Goal: Task Accomplishment & Management: Manage account settings

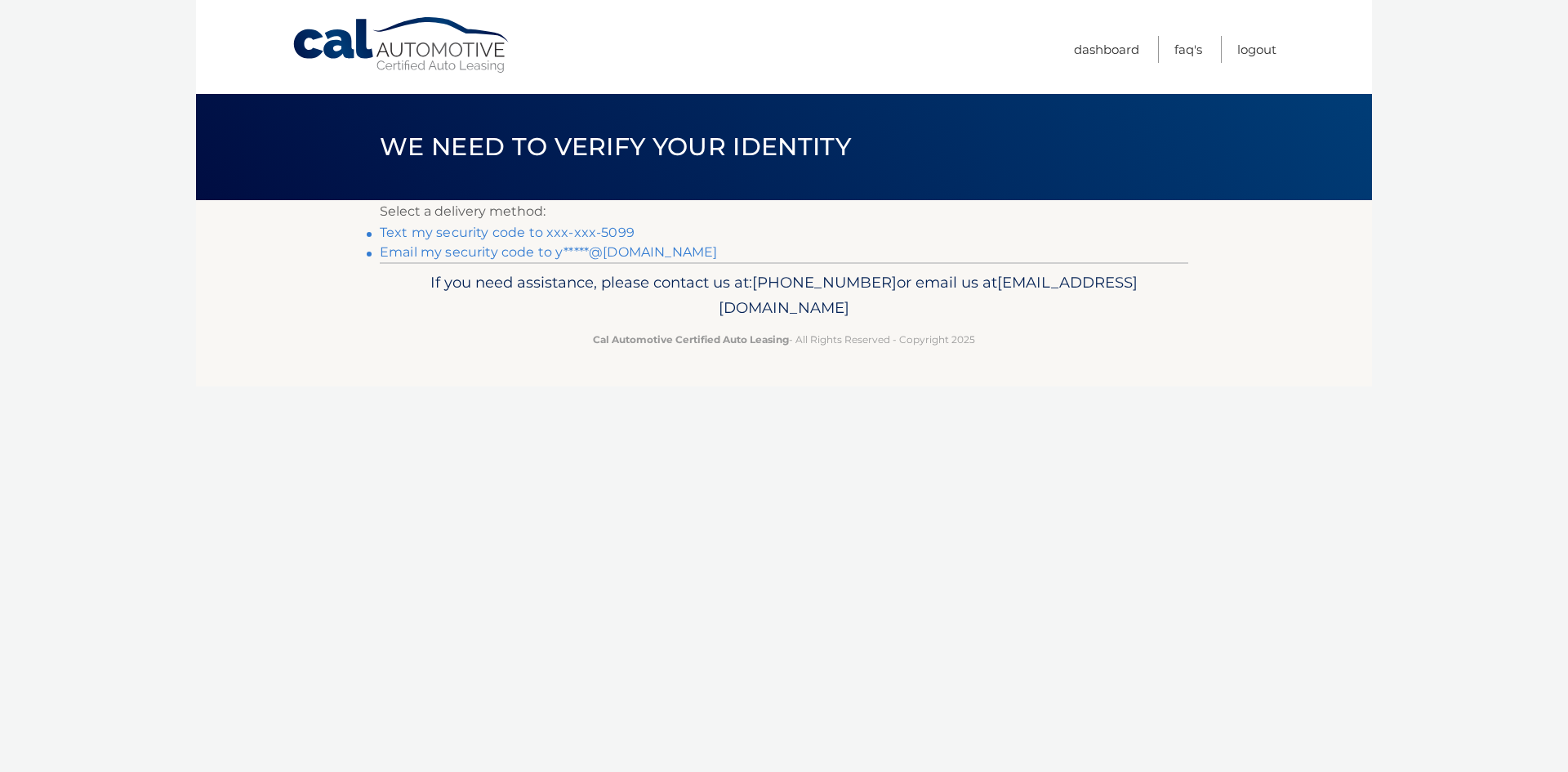
click at [568, 231] on link "Text my security code to xxx-xxx-5099" at bounding box center [508, 232] width 255 height 15
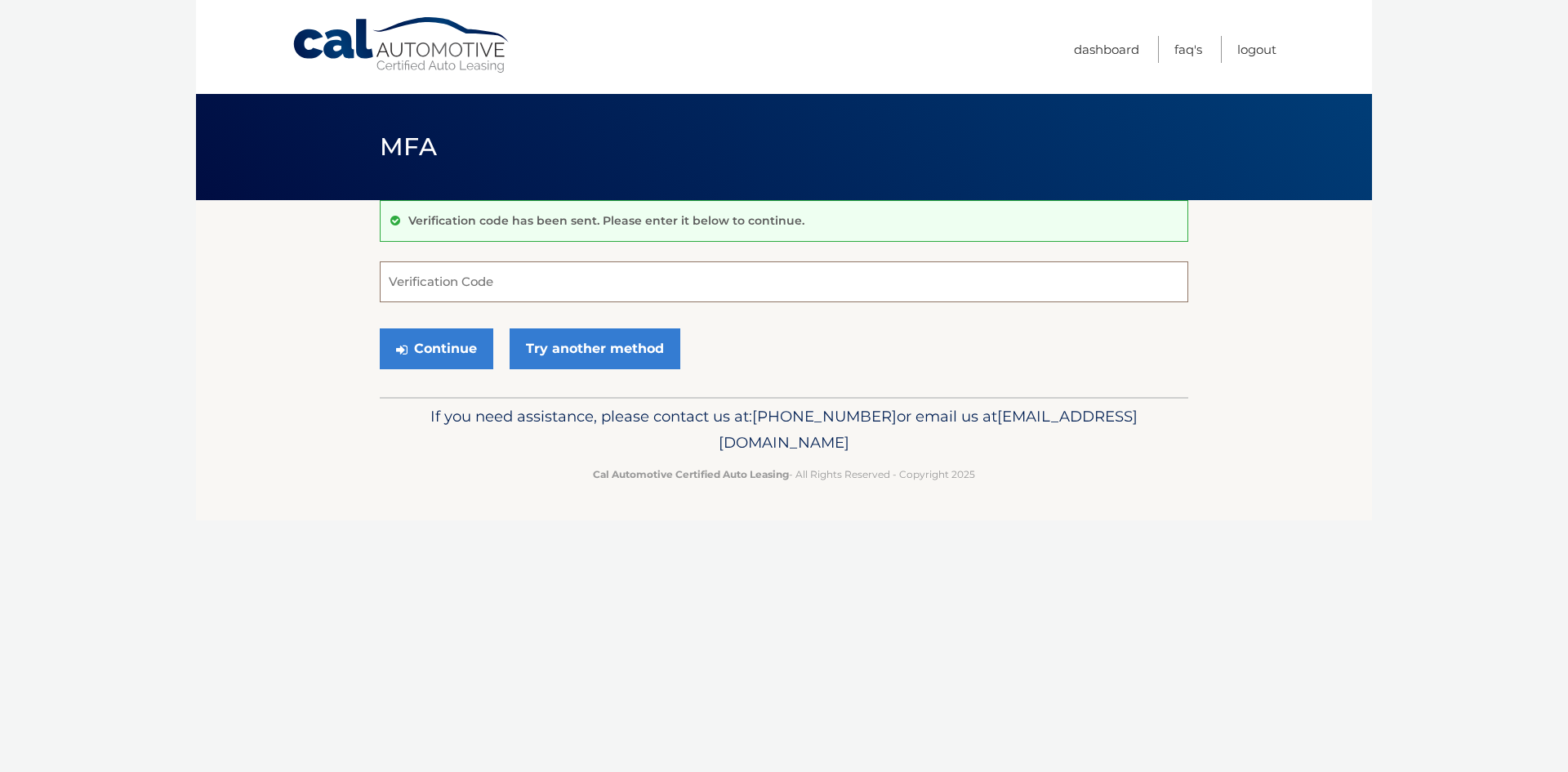
click at [562, 290] on input "Verification Code" at bounding box center [784, 282] width 809 height 41
type input "243474"
click at [380, 329] on button "Continue" at bounding box center [437, 349] width 114 height 41
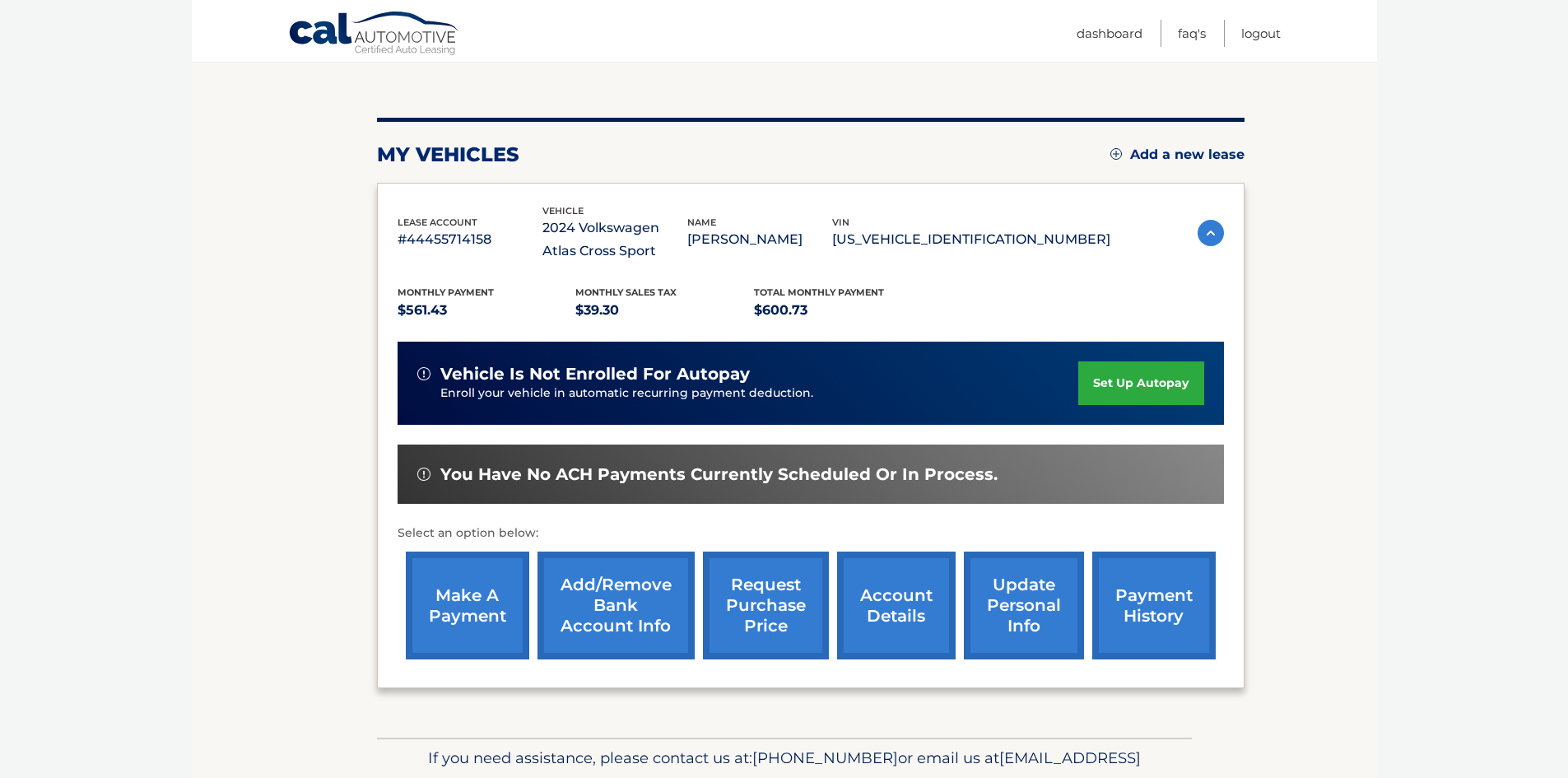
scroll to position [165, 0]
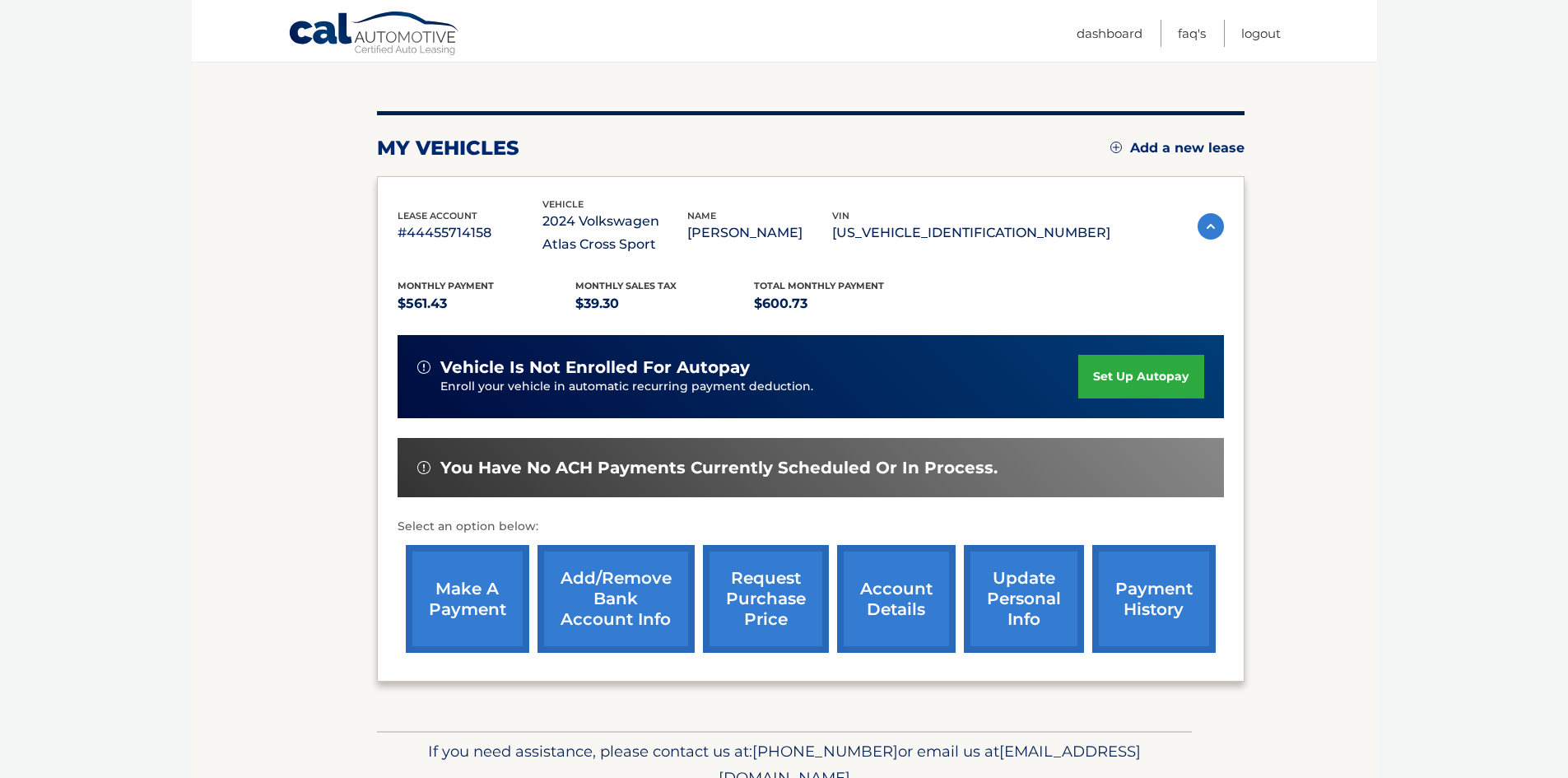
click at [1127, 387] on link "set up autopay" at bounding box center [1140, 376] width 125 height 44
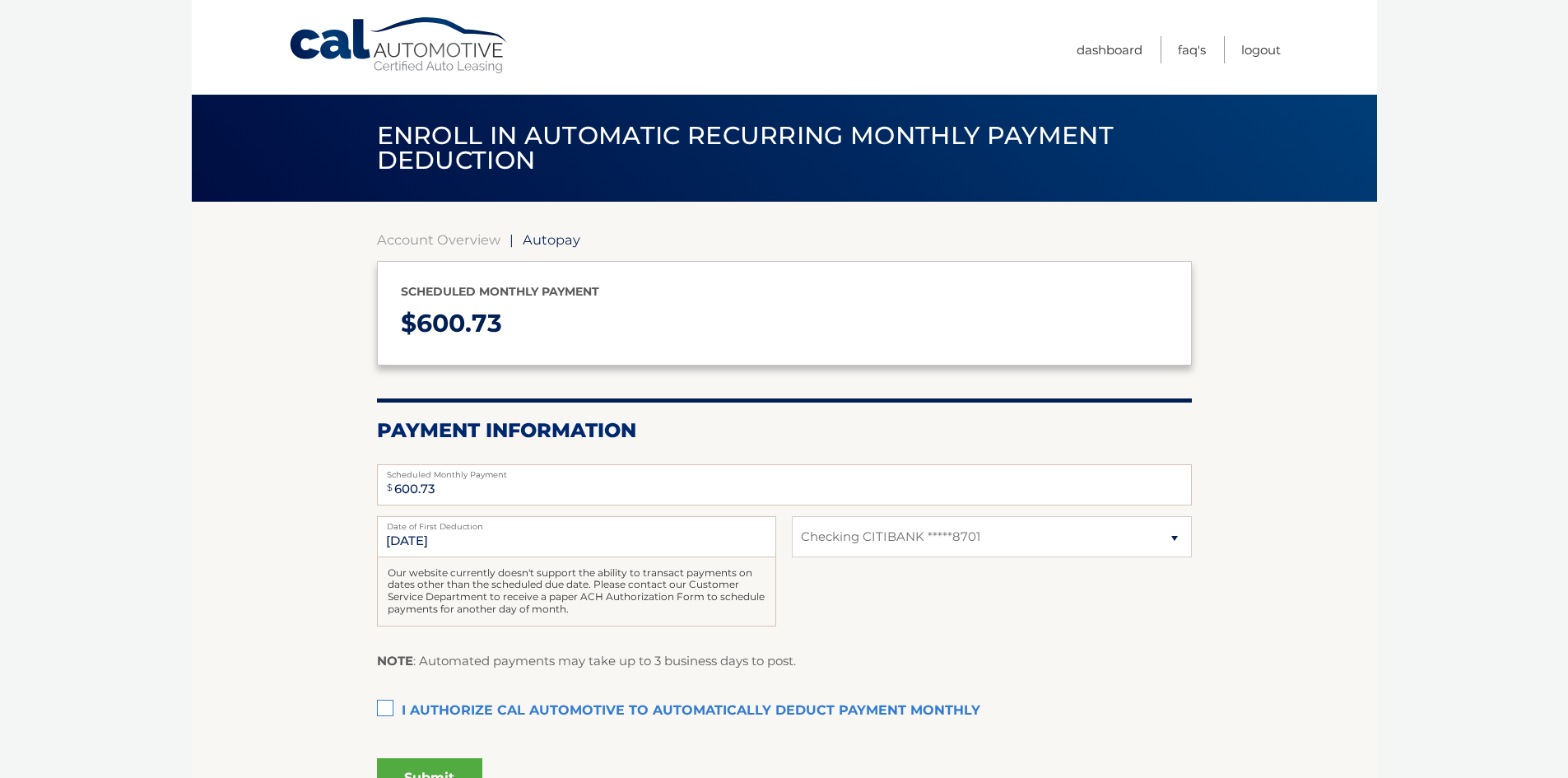
select select "NTBmODdhYWMtZWIxMS00ODAzLTkyNTAtZDM4MjAzMDM0MWU5"
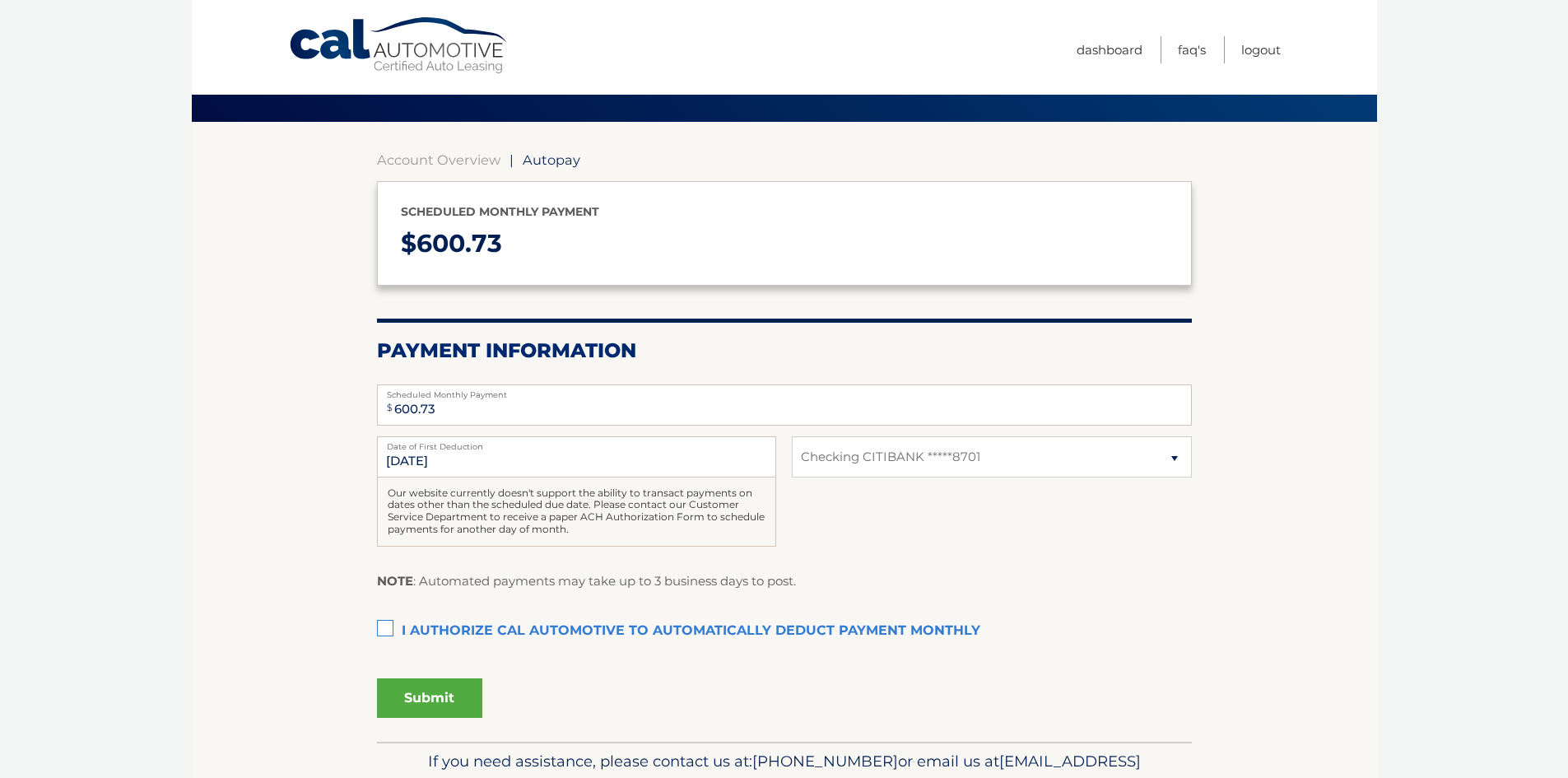
scroll to position [82, 0]
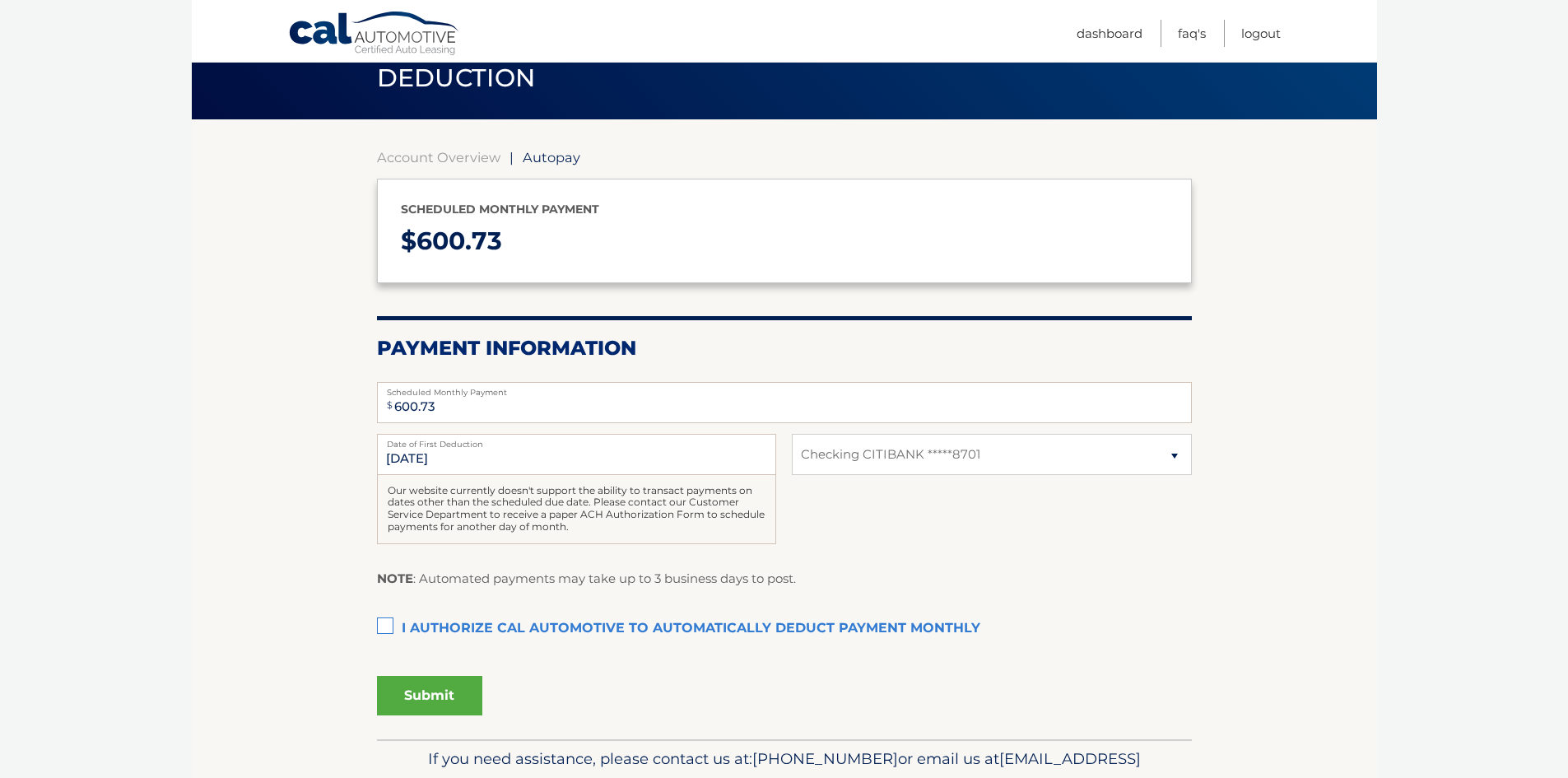
click at [390, 623] on label "I authorize cal automotive to automatically deduct payment monthly This checkbo…" at bounding box center [784, 629] width 815 height 33
click at [0, 0] on input "I authorize cal automotive to automatically deduct payment monthly This checkbo…" at bounding box center [0, 0] width 0 height 0
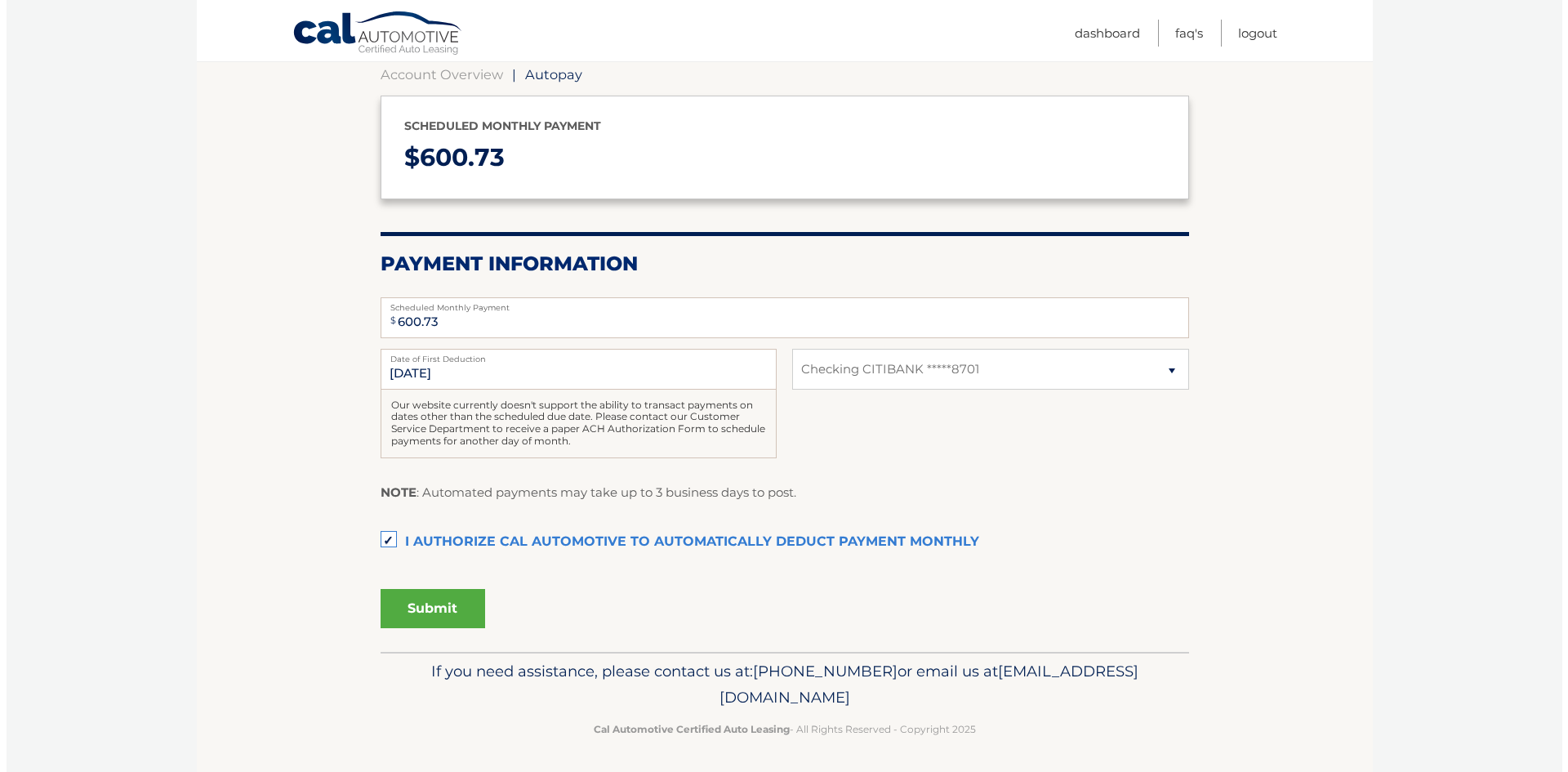
scroll to position [167, 0]
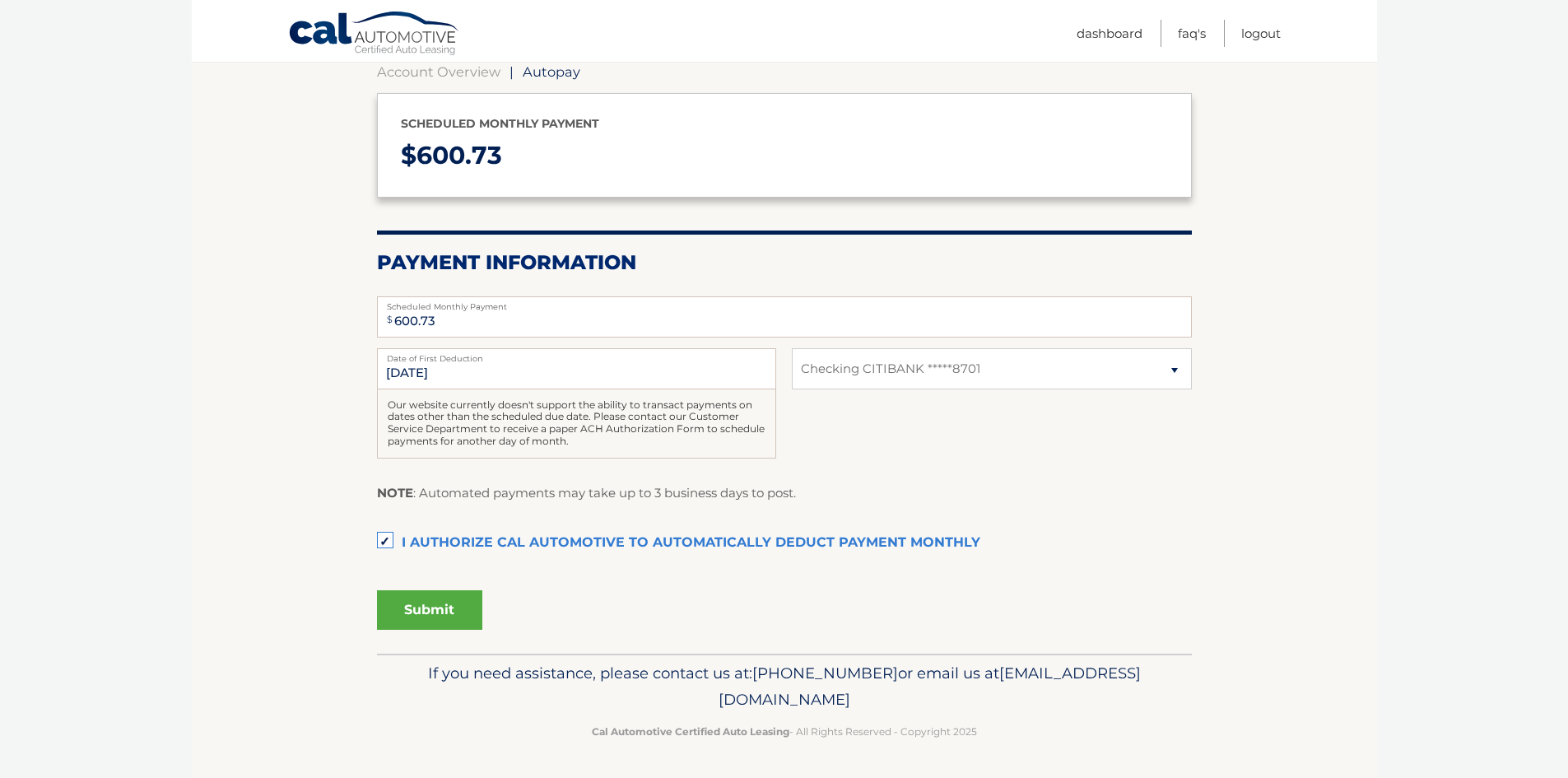
click at [471, 610] on button "Submit" at bounding box center [430, 610] width 105 height 40
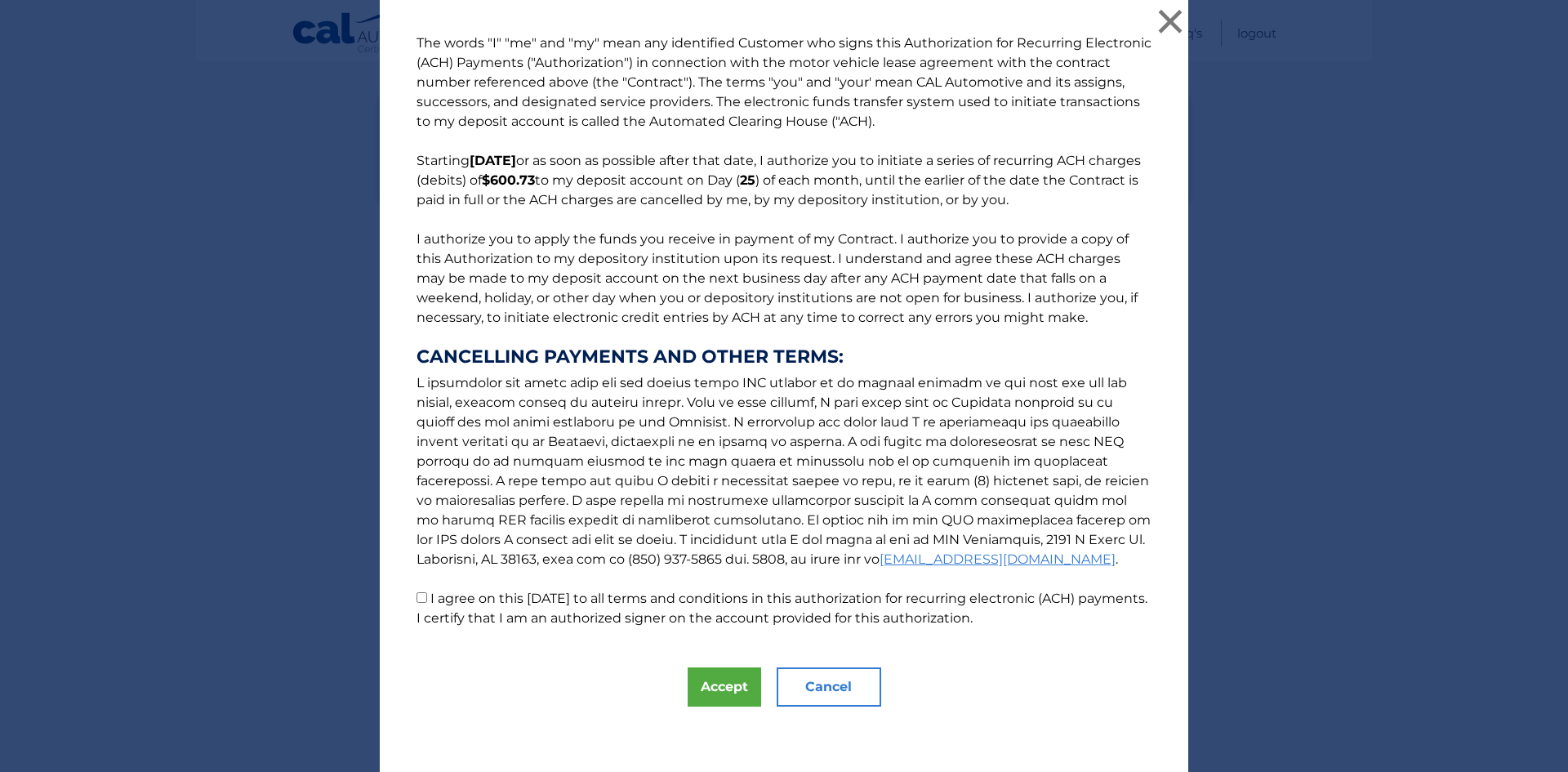
drag, startPoint x: 415, startPoint y: 597, endPoint x: 442, endPoint y: 594, distance: 27.2
click at [417, 597] on input "I agree on this 09/26/2025 to all terms and conditions in this authorization fo…" at bounding box center [422, 597] width 10 height 10
checkbox input "true"
click at [714, 678] on button "Accept" at bounding box center [724, 687] width 74 height 39
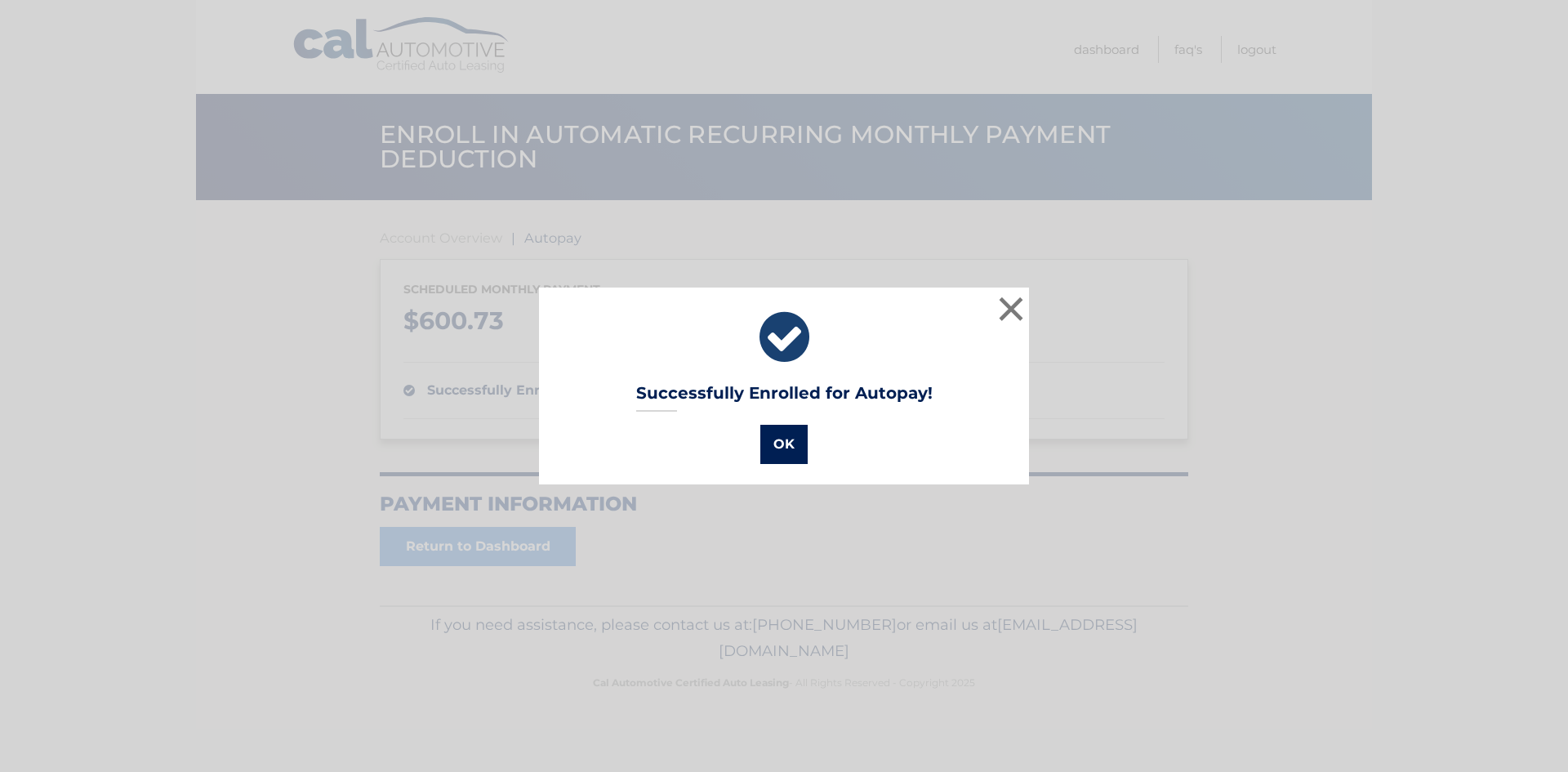
click at [776, 437] on button "OK" at bounding box center [783, 444] width 47 height 39
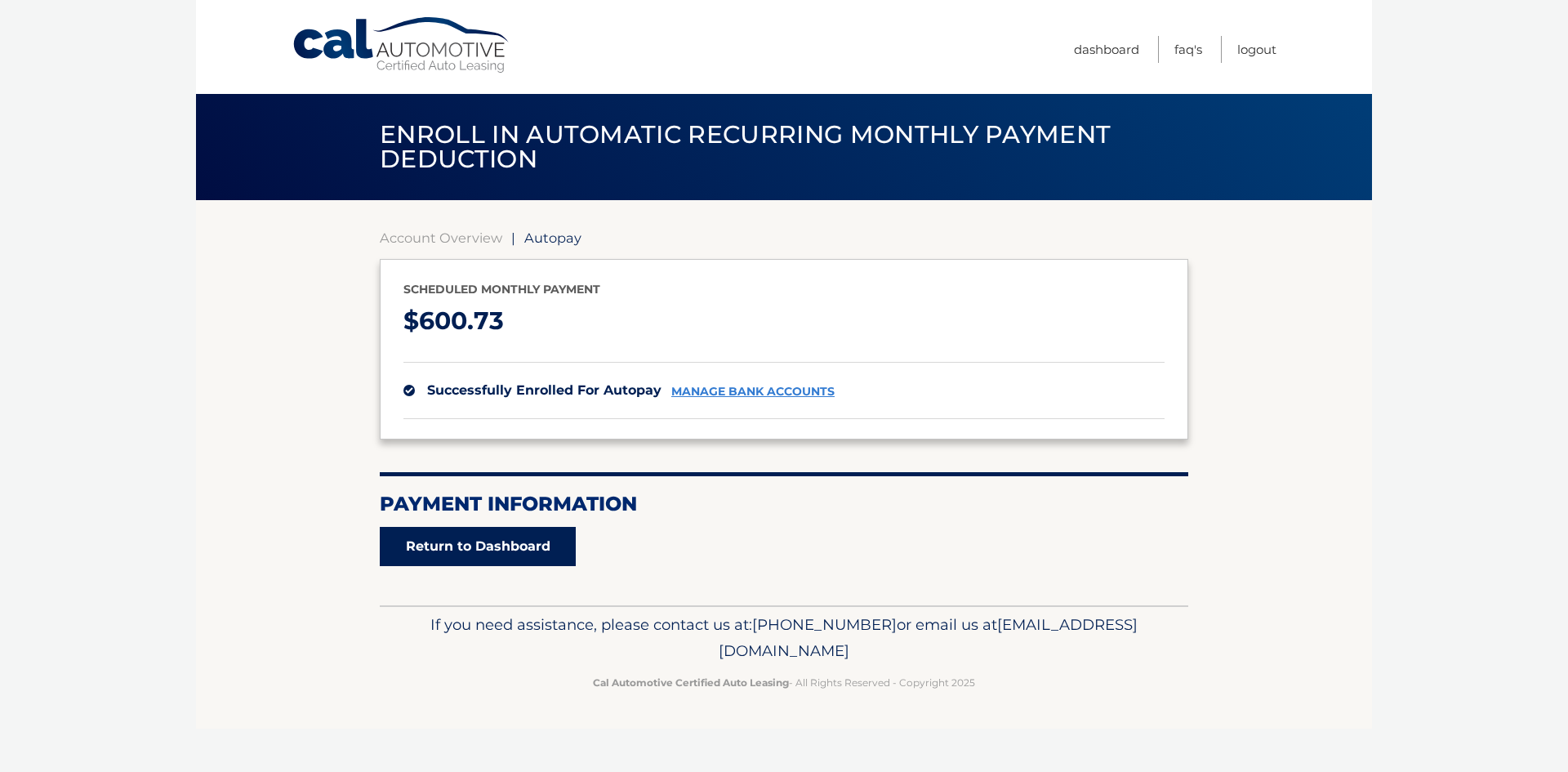
click at [543, 551] on link "Return to Dashboard" at bounding box center [478, 546] width 196 height 39
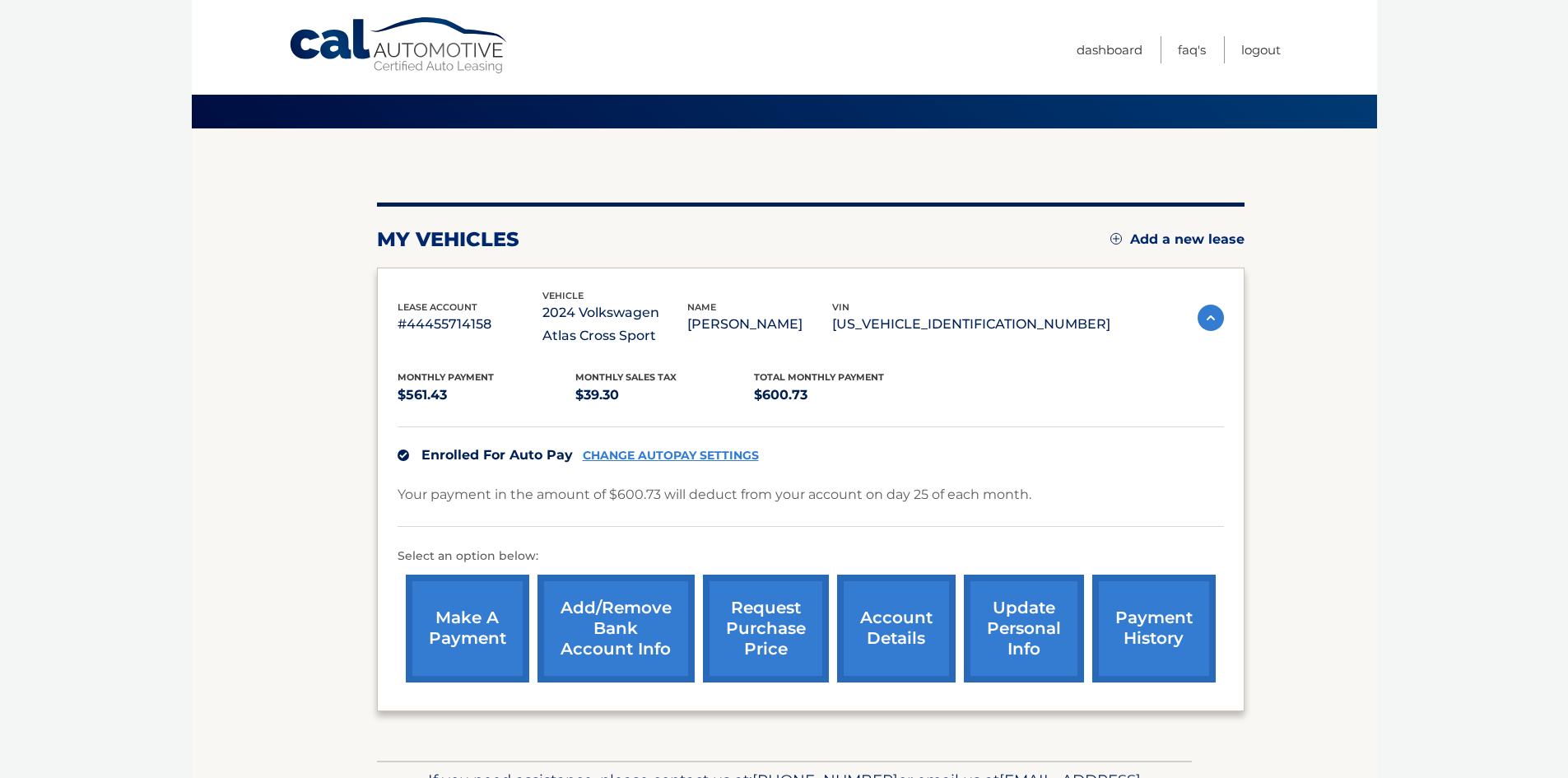
scroll to position [82, 0]
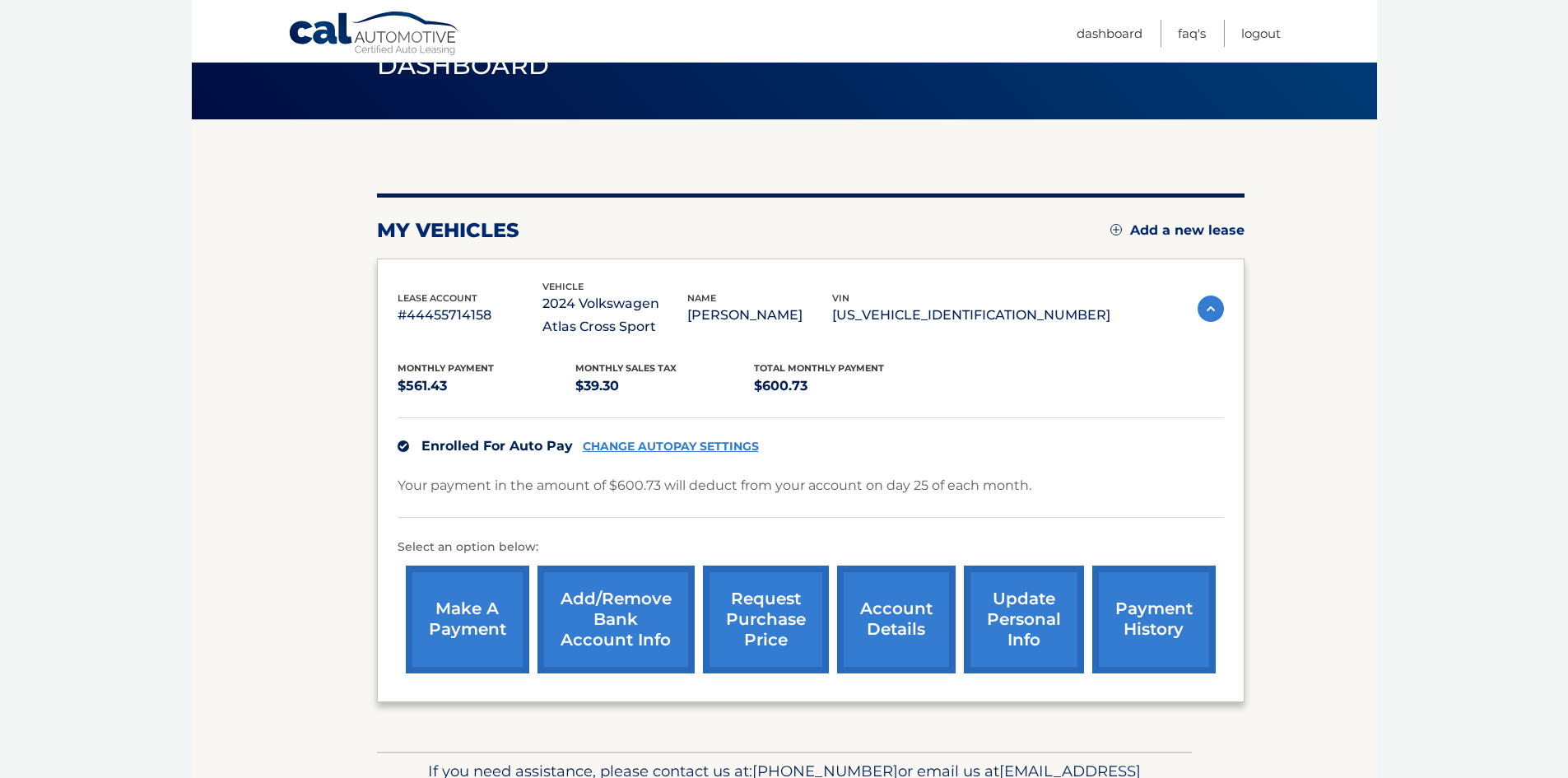
click at [463, 625] on link "make a payment" at bounding box center [467, 619] width 123 height 108
click at [657, 450] on link "CHANGE AUTOPAY SETTINGS" at bounding box center [671, 447] width 176 height 14
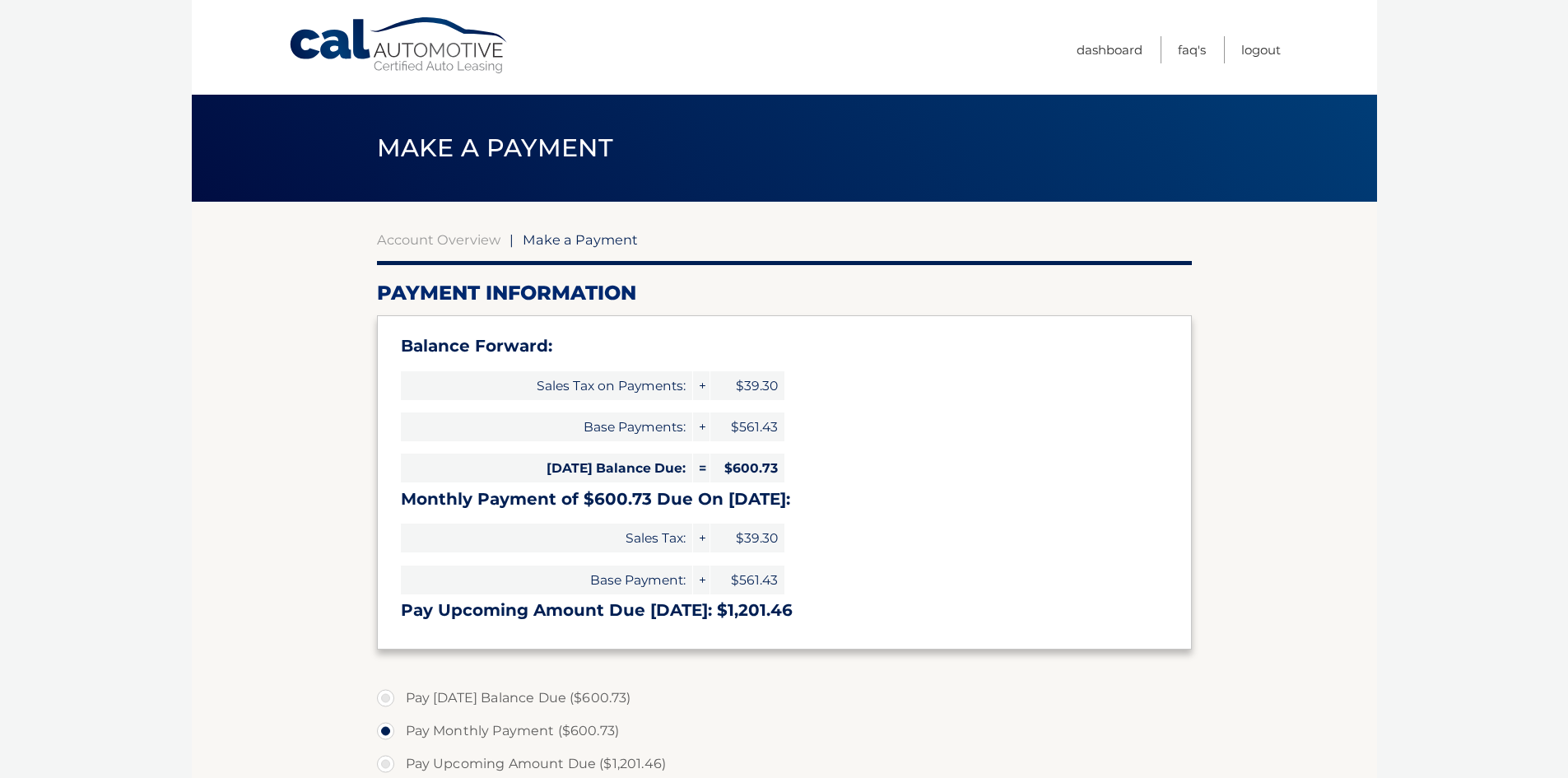
select select "NTBmODdhYWMtZWIxMS00ODAzLTkyNTAtZDM4MjAzMDM0MWU5"
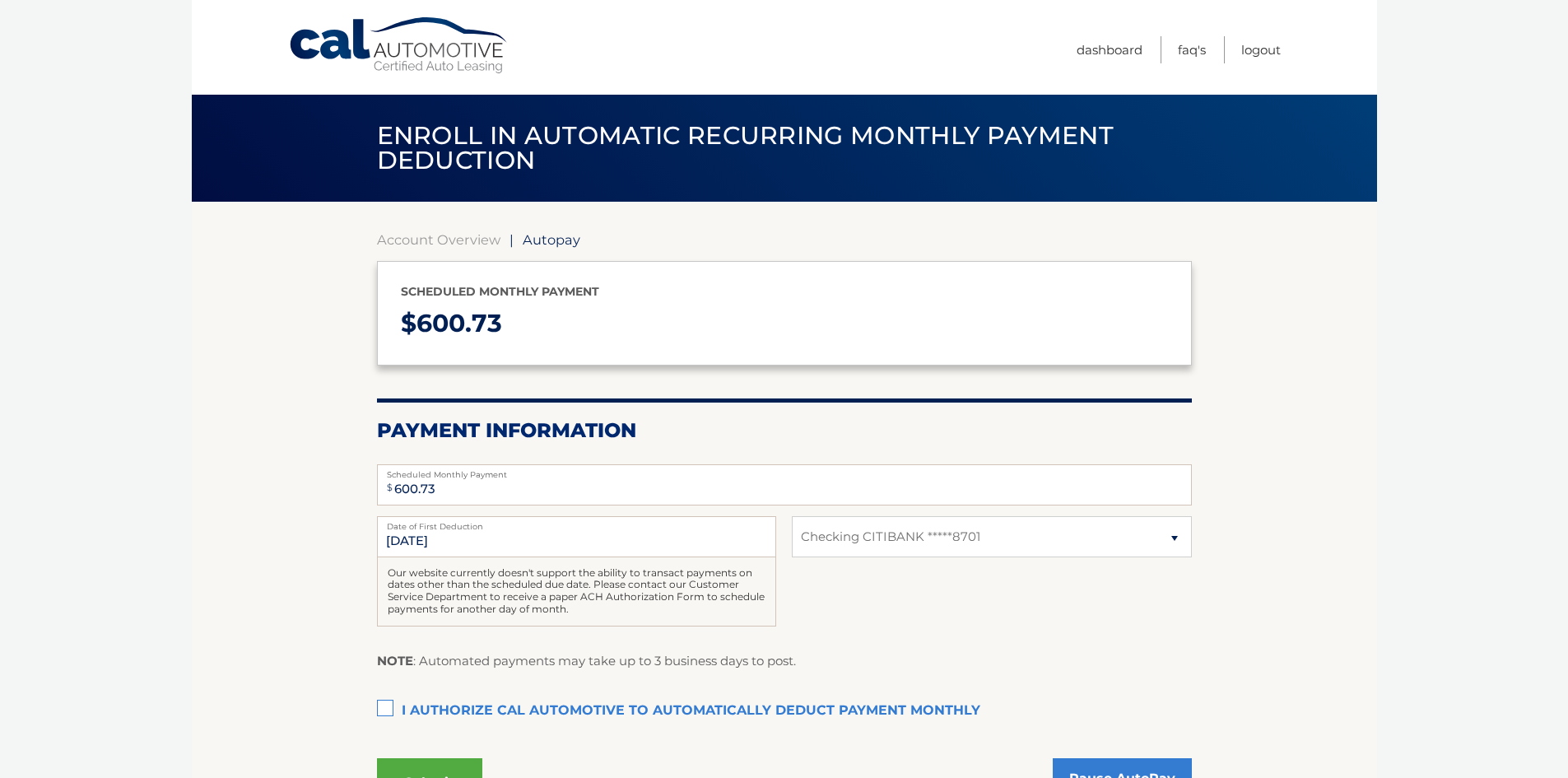
select select "NTBmODdhYWMtZWIxMS00ODAzLTkyNTAtZDM4MjAzMDM0MWU5"
click at [1103, 46] on link "Dashboard" at bounding box center [1109, 49] width 66 height 27
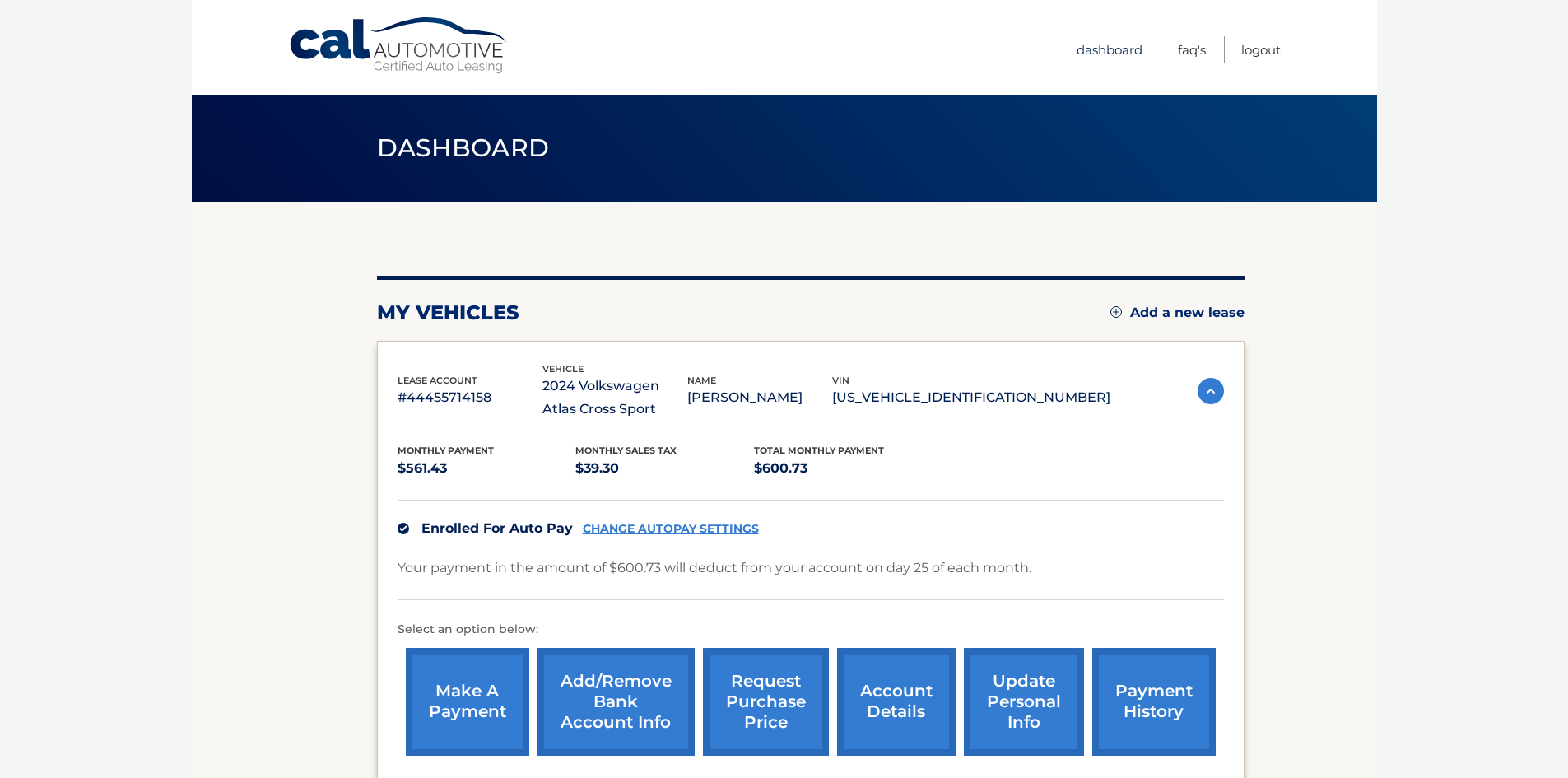
click at [1113, 46] on link "Dashboard" at bounding box center [1109, 49] width 66 height 27
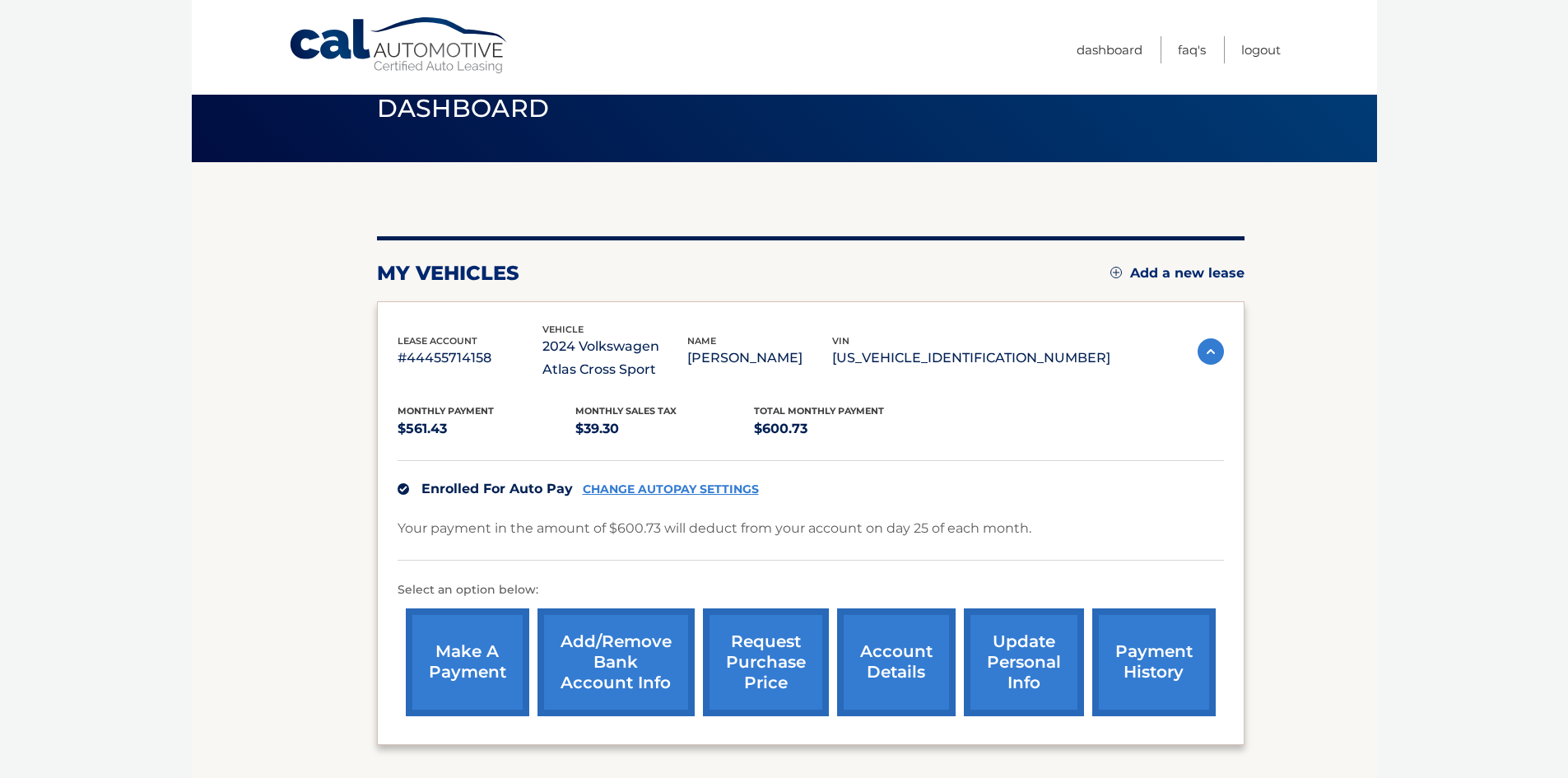
scroll to position [82, 0]
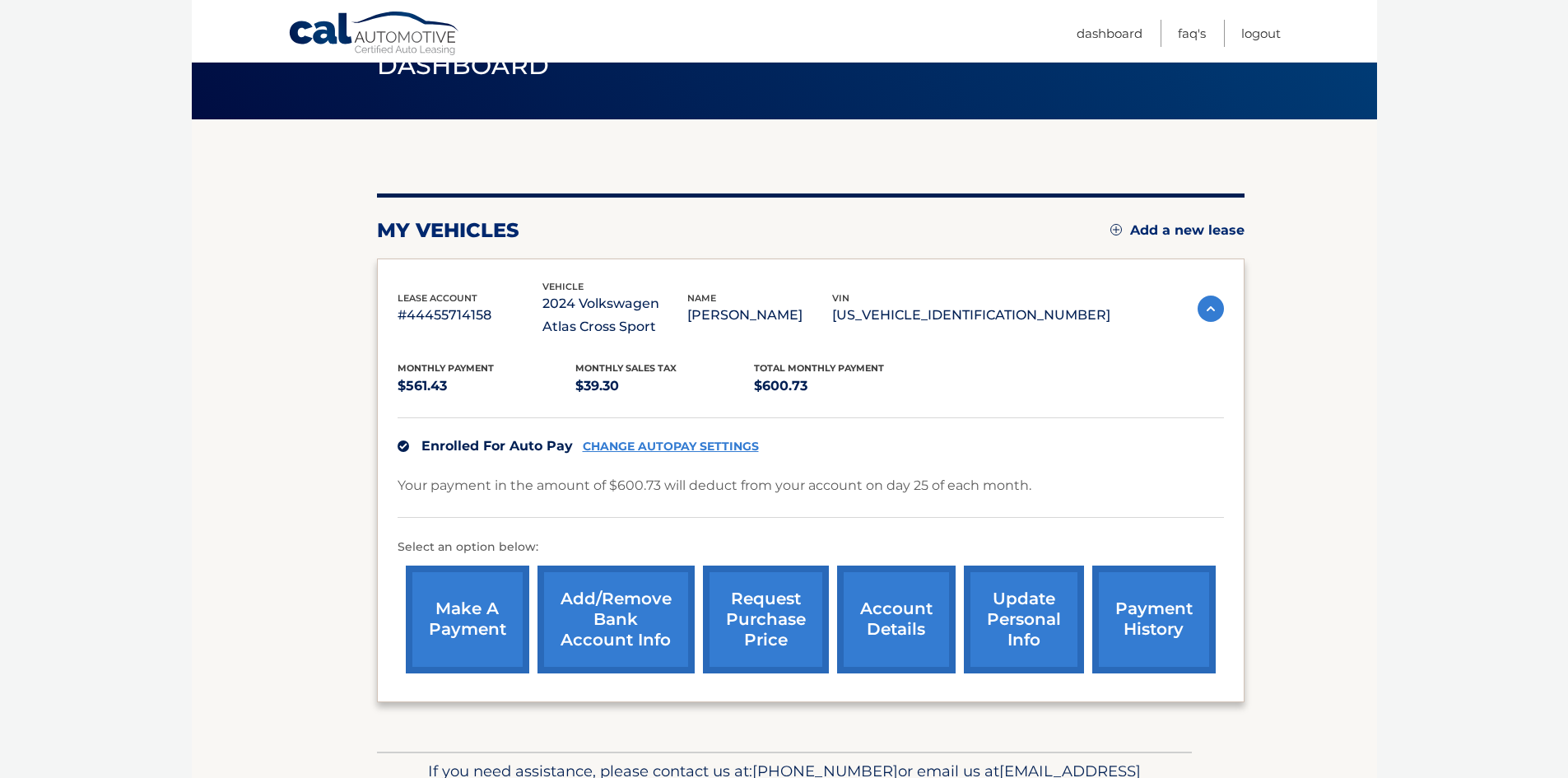
click at [461, 597] on link "make a payment" at bounding box center [467, 619] width 123 height 108
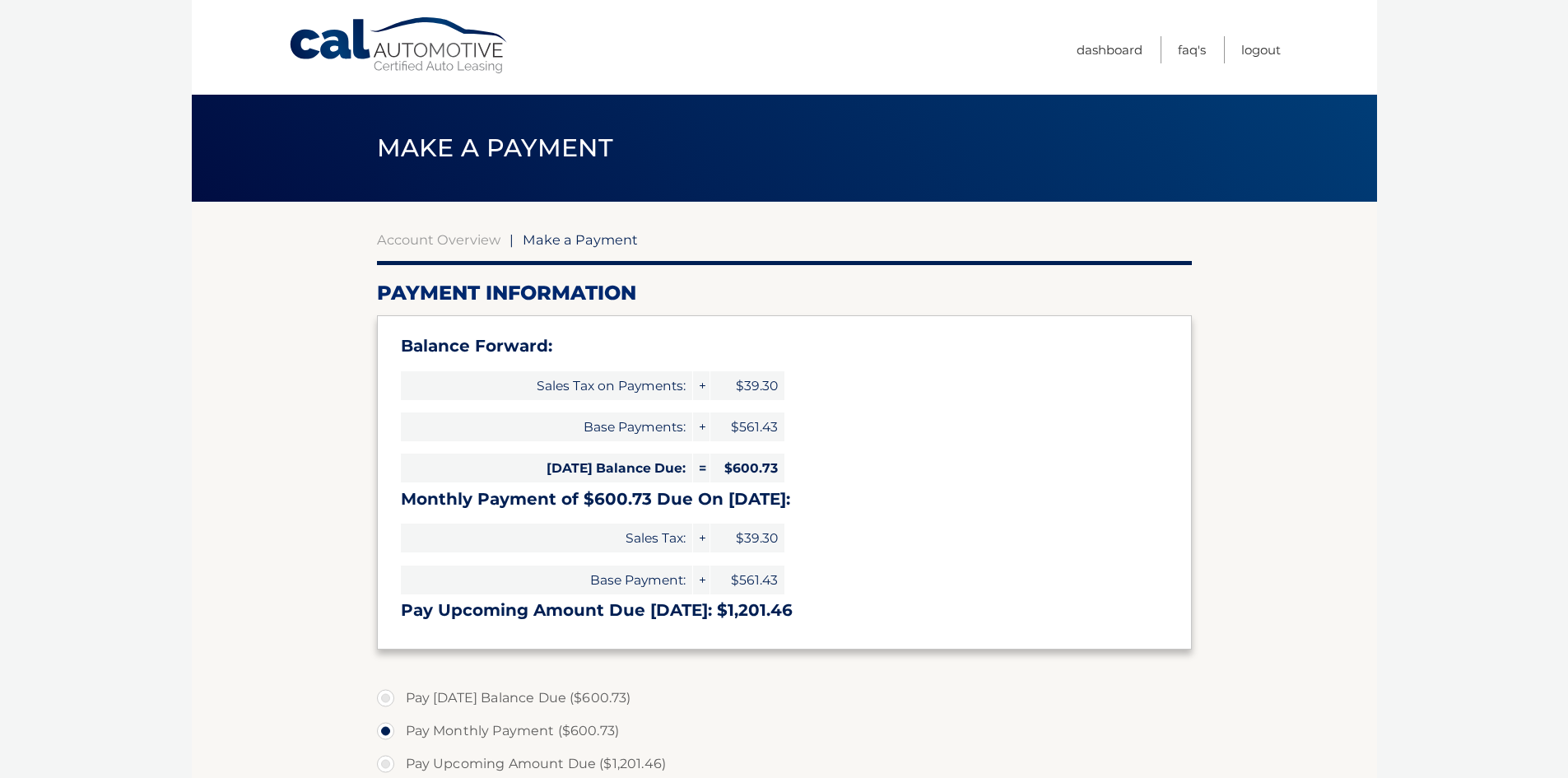
select select "NTBmODdhYWMtZWIxMS00ODAzLTkyNTAtZDM4MjAzMDM0MWU5"
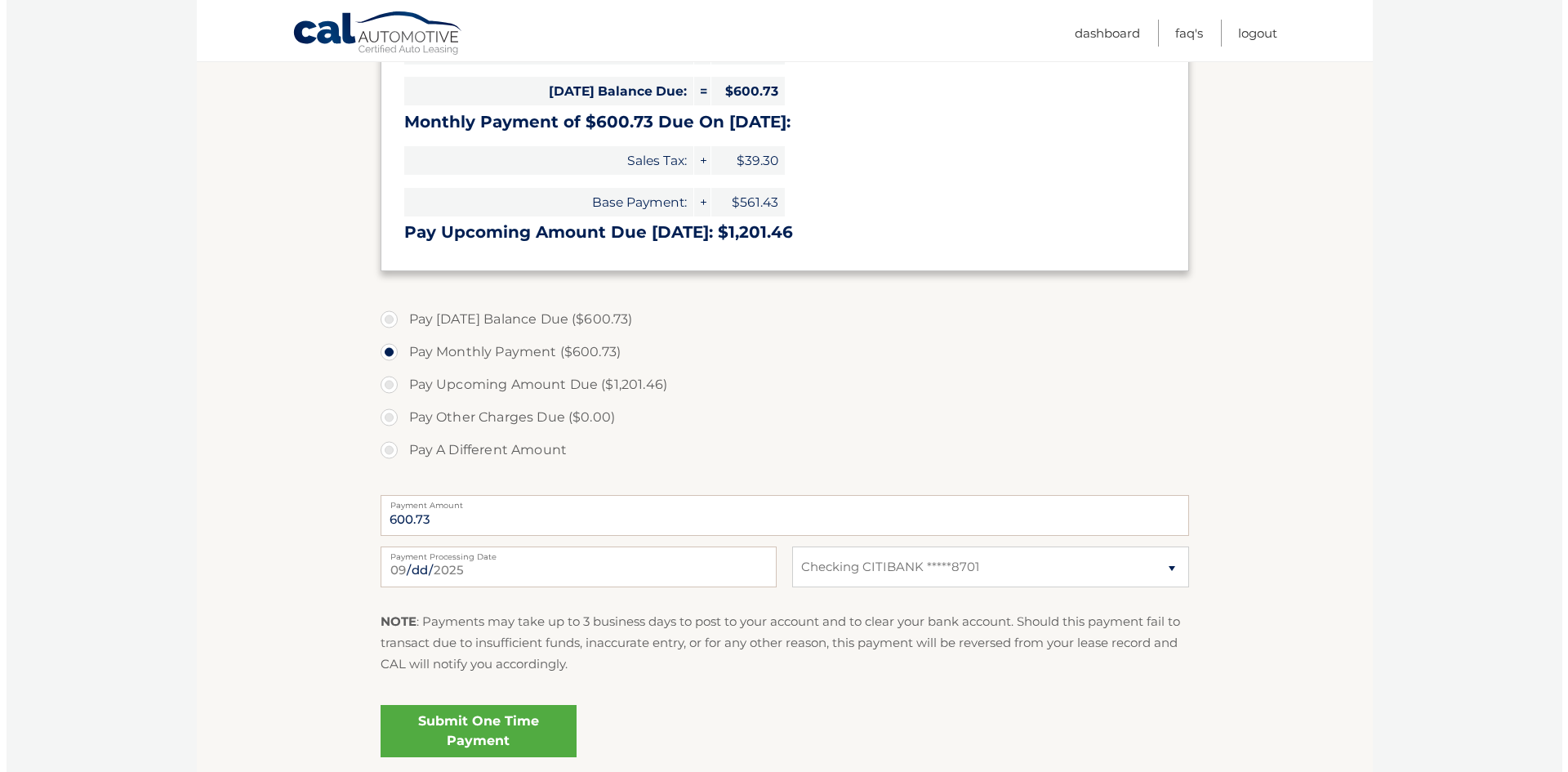
scroll to position [408, 0]
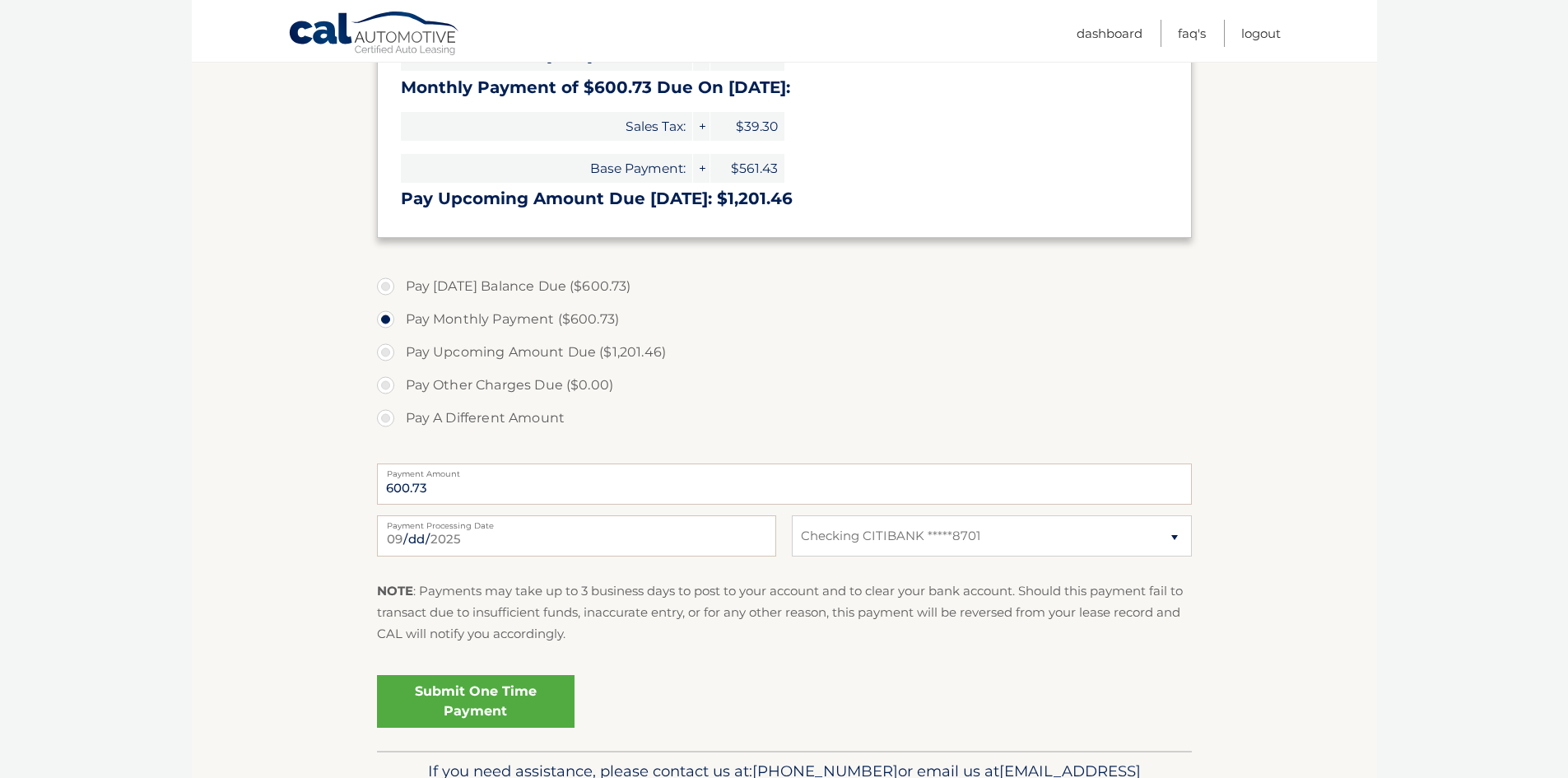
click at [554, 706] on link "Submit One Time Payment" at bounding box center [475, 700] width 198 height 53
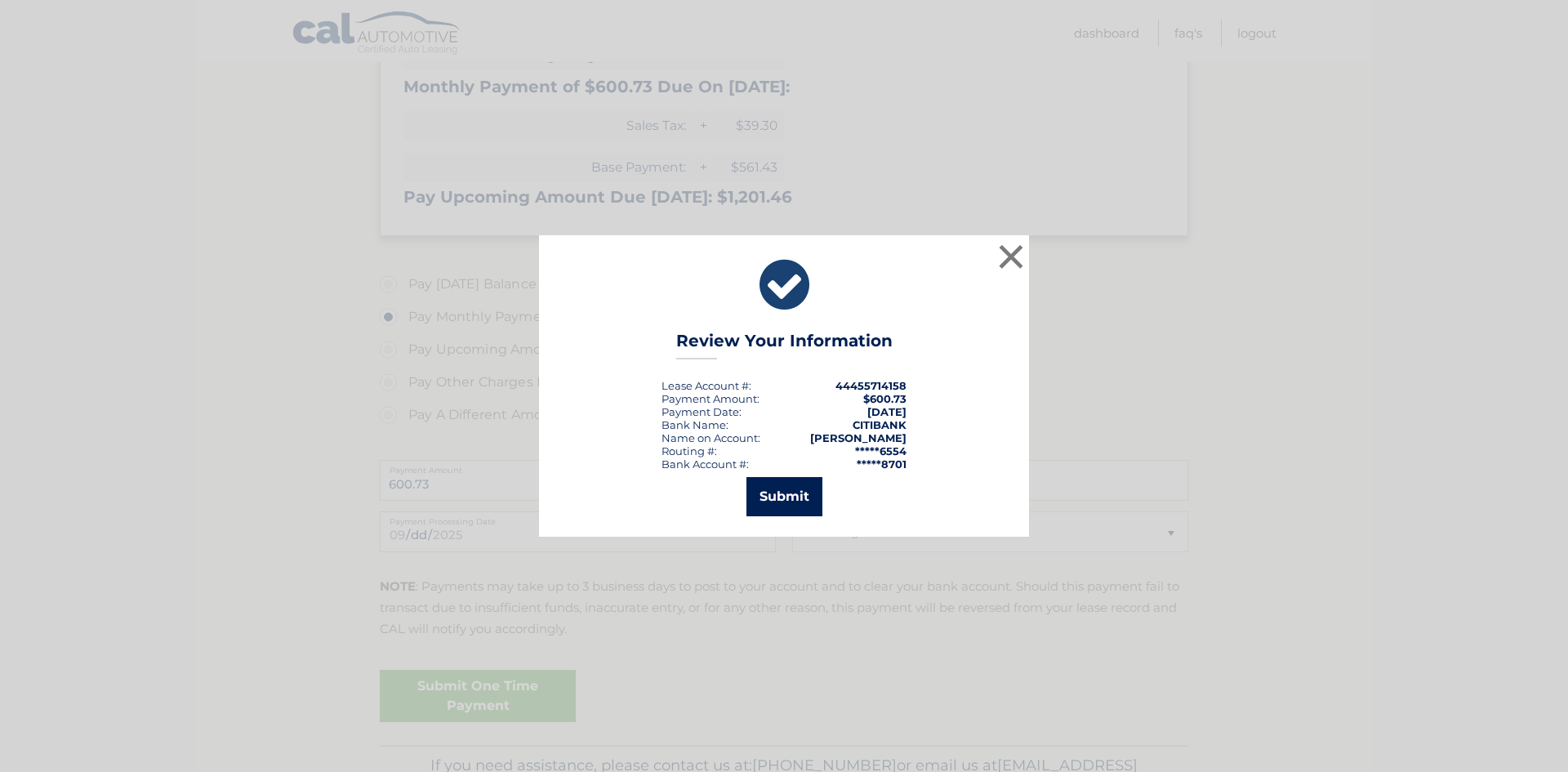
click at [794, 499] on button "Submit" at bounding box center [784, 496] width 76 height 39
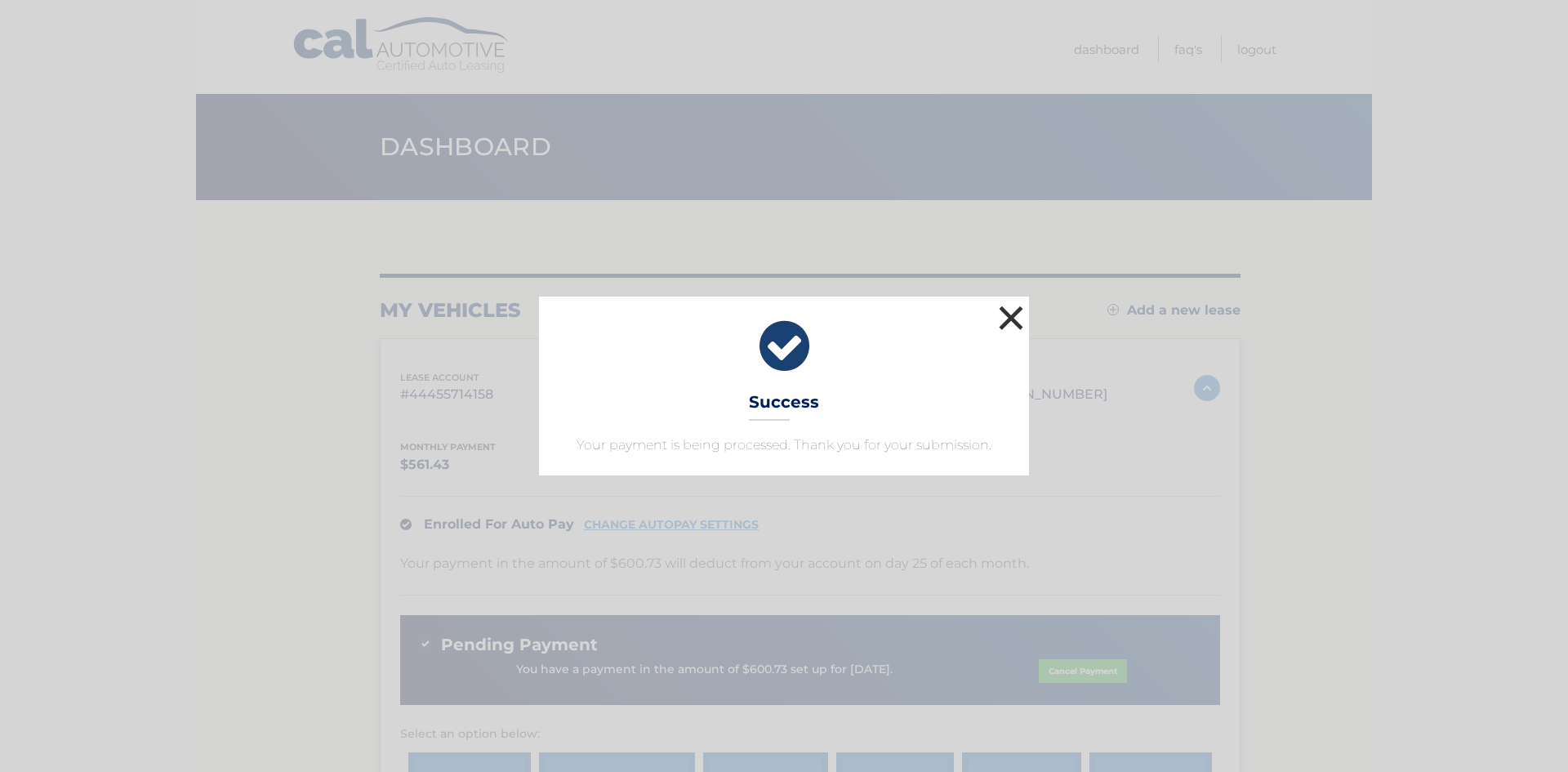
click at [1019, 317] on button "×" at bounding box center [1011, 318] width 33 height 33
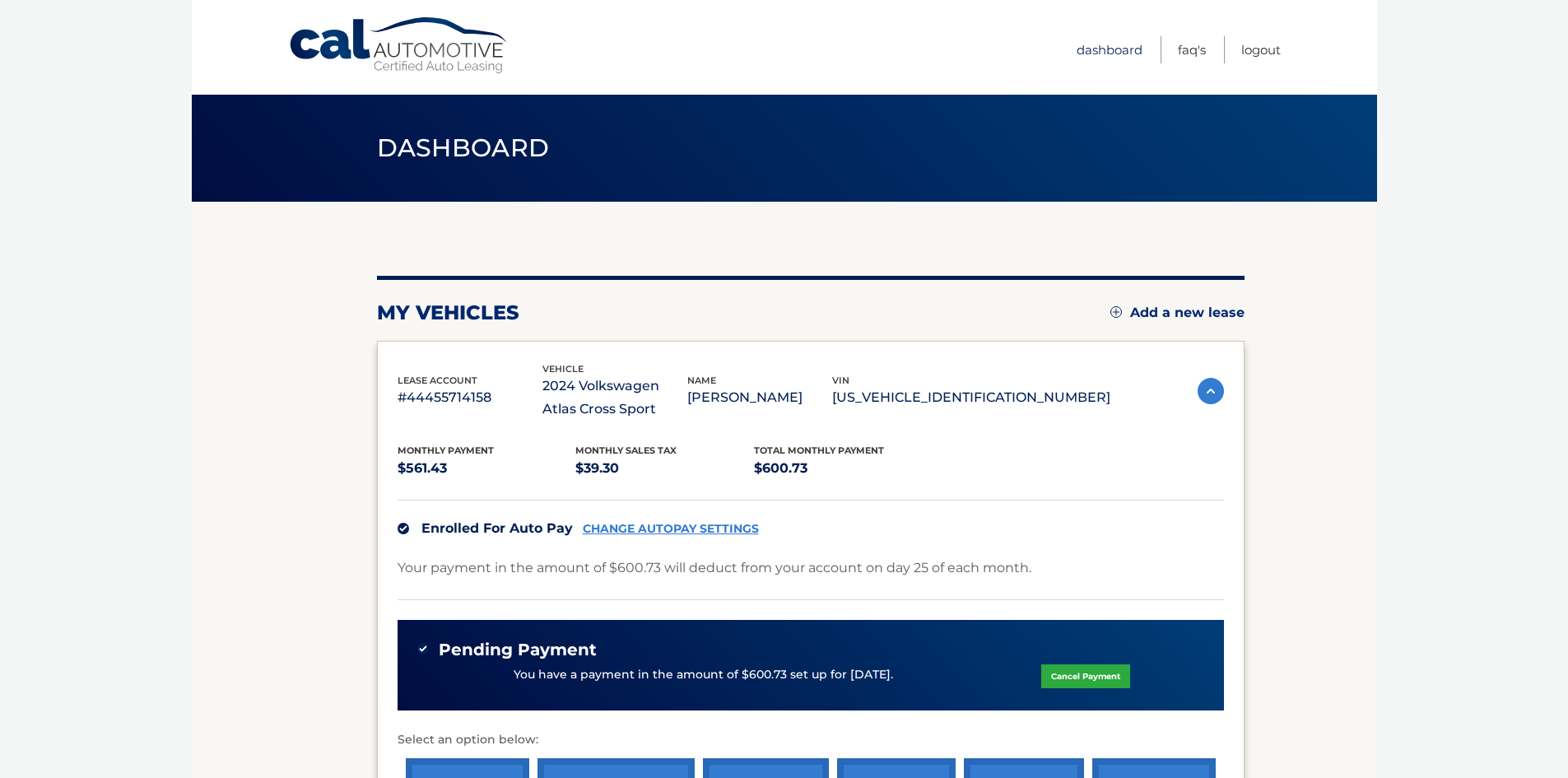
click at [1103, 53] on link "Dashboard" at bounding box center [1109, 49] width 66 height 27
click at [440, 50] on link "Cal Automotive" at bounding box center [399, 46] width 223 height 59
